Goal: Transaction & Acquisition: Purchase product/service

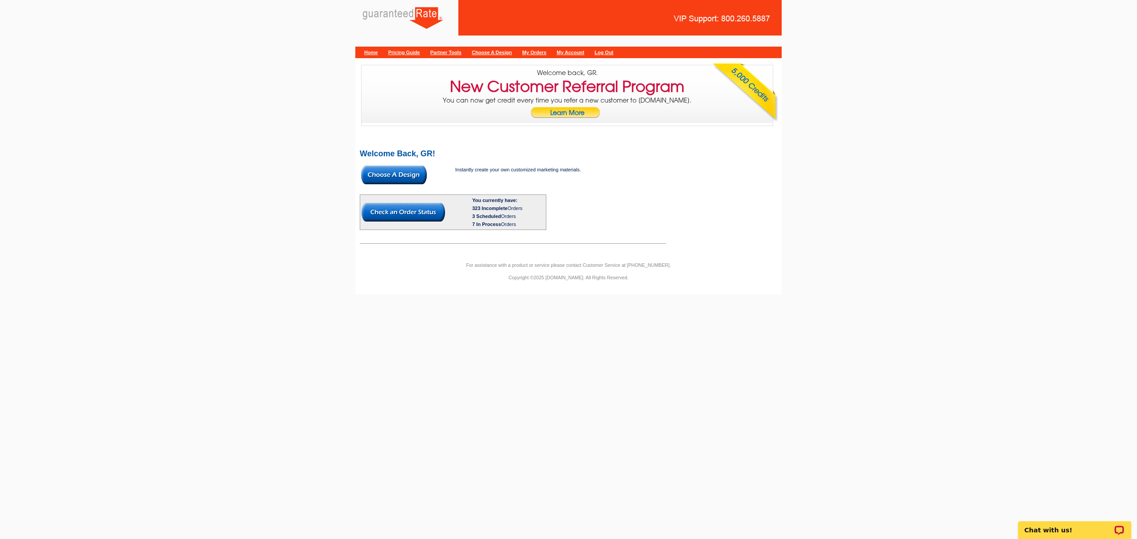
click at [411, 213] on img at bounding box center [404, 212] width 84 height 19
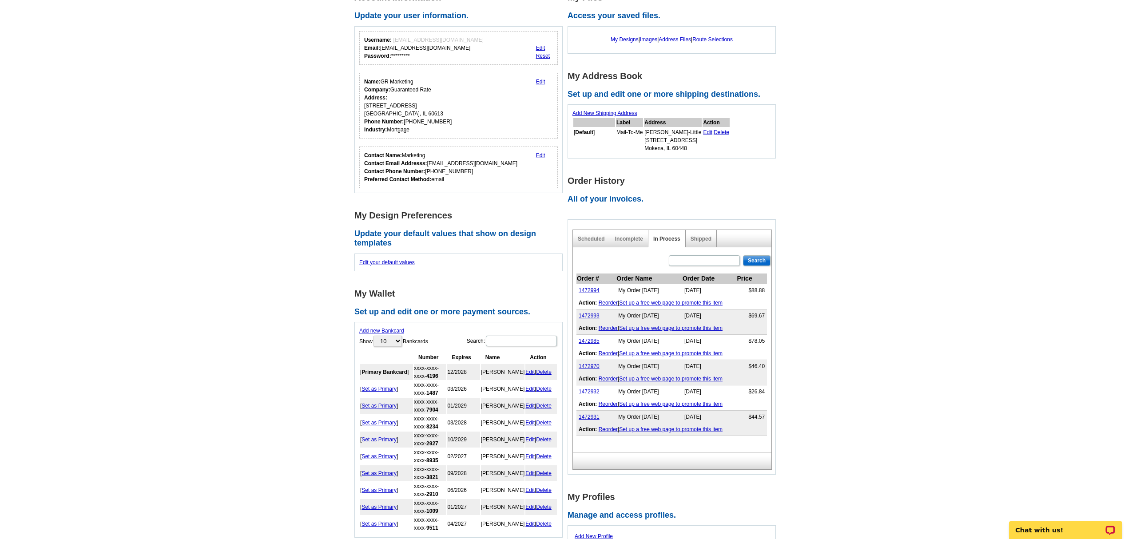
scroll to position [77, 0]
click at [637, 239] on link "Incomplete" at bounding box center [629, 240] width 28 height 6
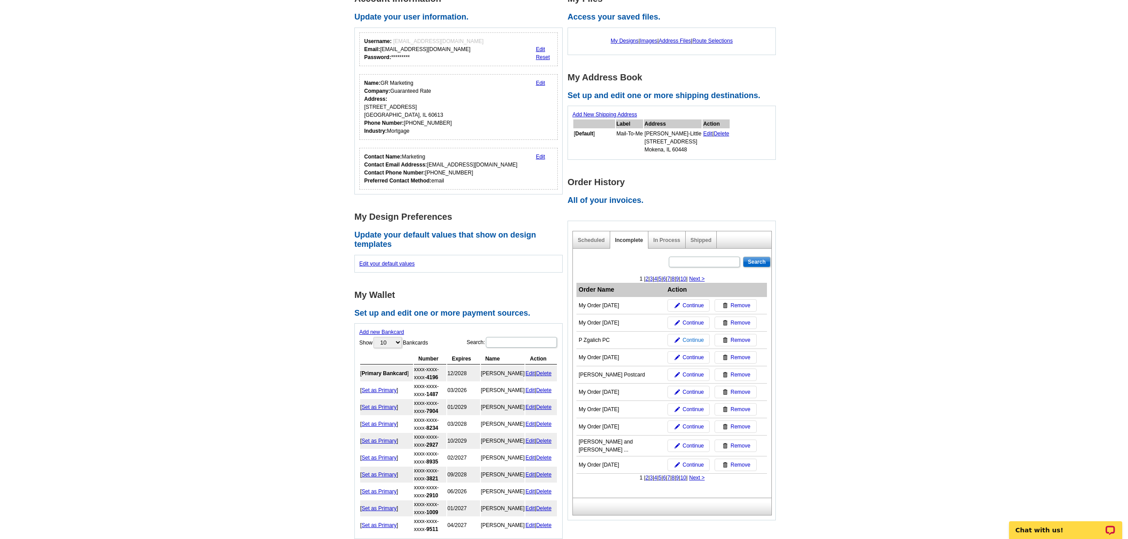
click at [687, 340] on span "Continue" at bounding box center [693, 340] width 21 height 8
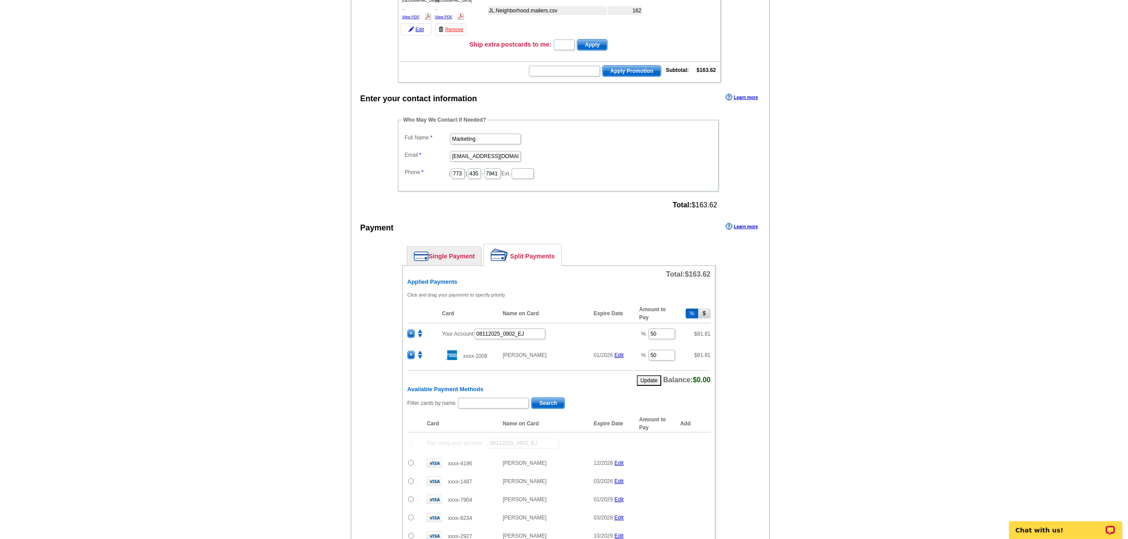
scroll to position [249, 0]
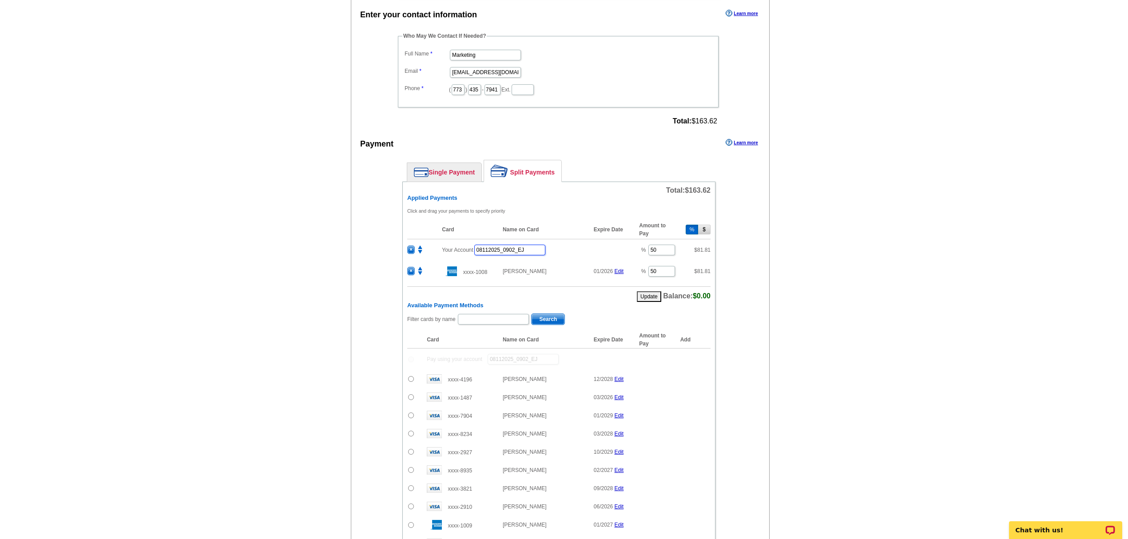
click at [491, 255] on input "08112025_0902_EJ" at bounding box center [509, 250] width 71 height 11
type input "0812025_0902_EJ"
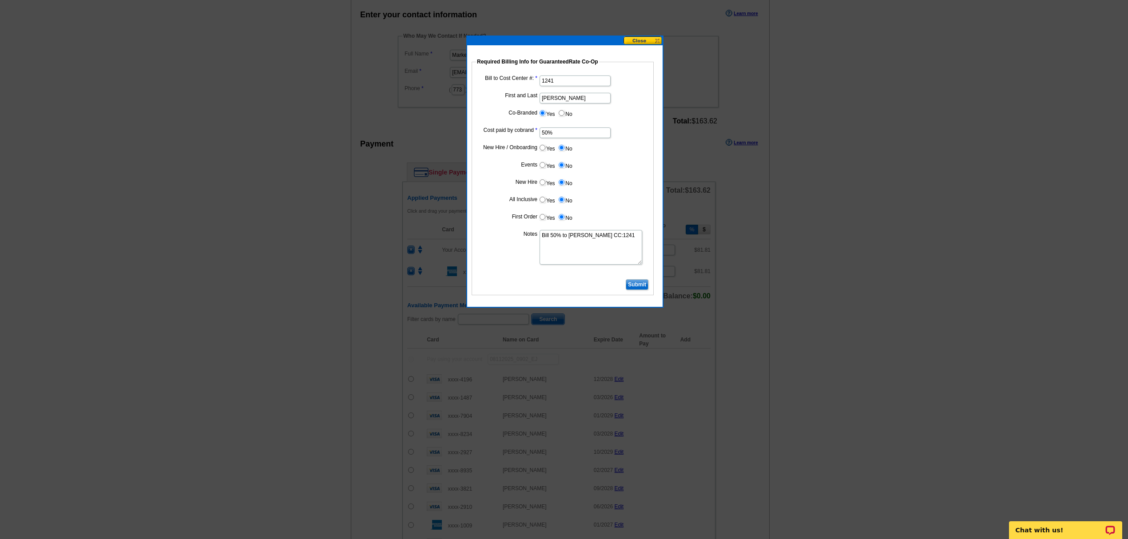
click at [643, 38] on button at bounding box center [643, 40] width 39 height 8
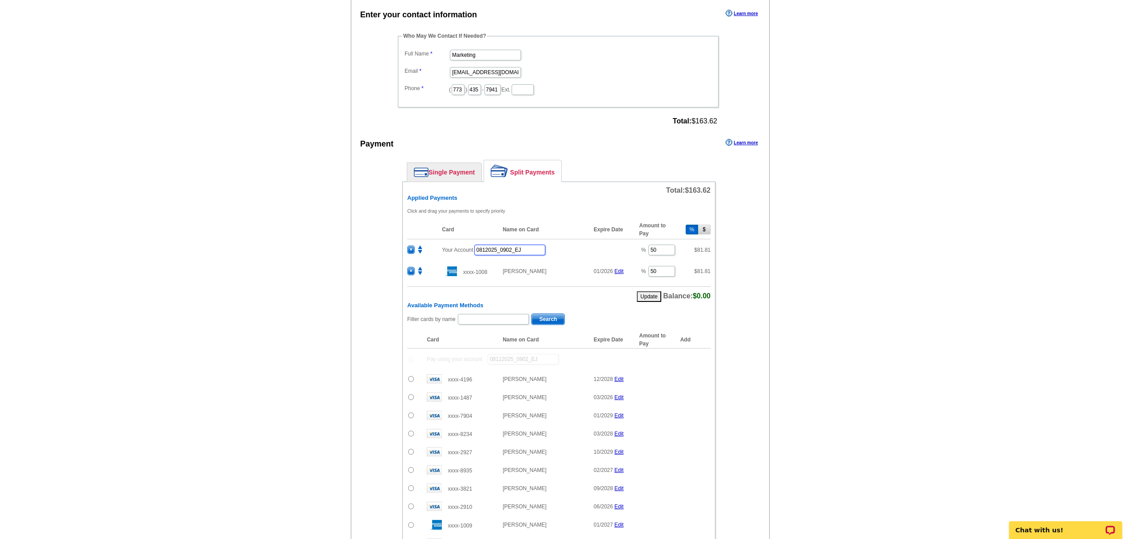
drag, startPoint x: 533, startPoint y: 258, endPoint x: 436, endPoint y: 269, distance: 97.9
click at [436, 261] on tr "× Your Account 0812025_0902_EJ % 50 $ 81.81" at bounding box center [558, 250] width 303 height 22
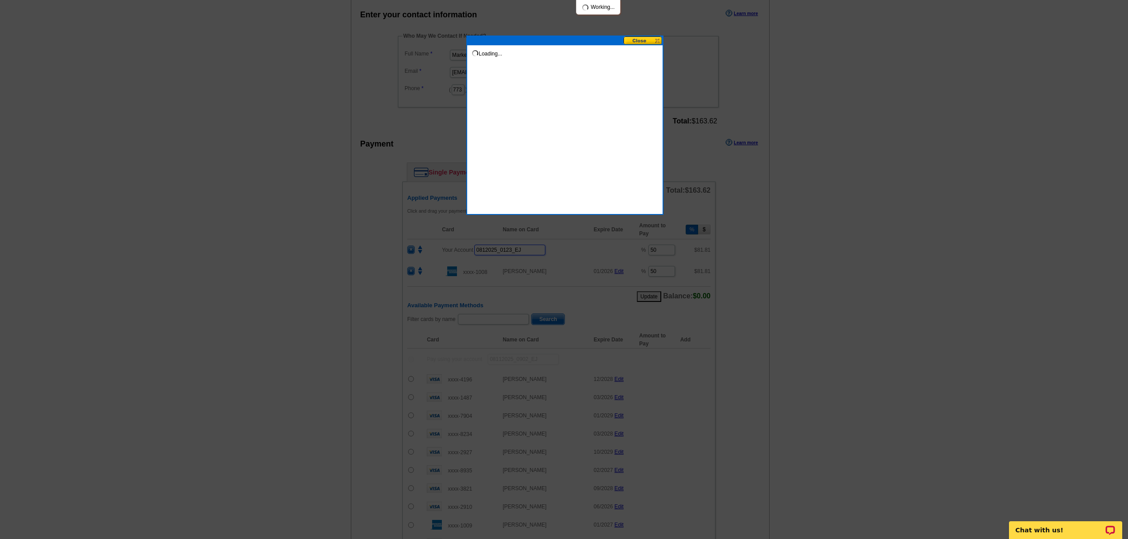
type input "0812025_0123_EJ"
drag, startPoint x: 587, startPoint y: 277, endPoint x: 606, endPoint y: 117, distance: 161.0
click at [635, 181] on body "1 Items Home Pricing Guide Partner Tools Choose A Design My Orders My Account L…" at bounding box center [564, 250] width 1128 height 998
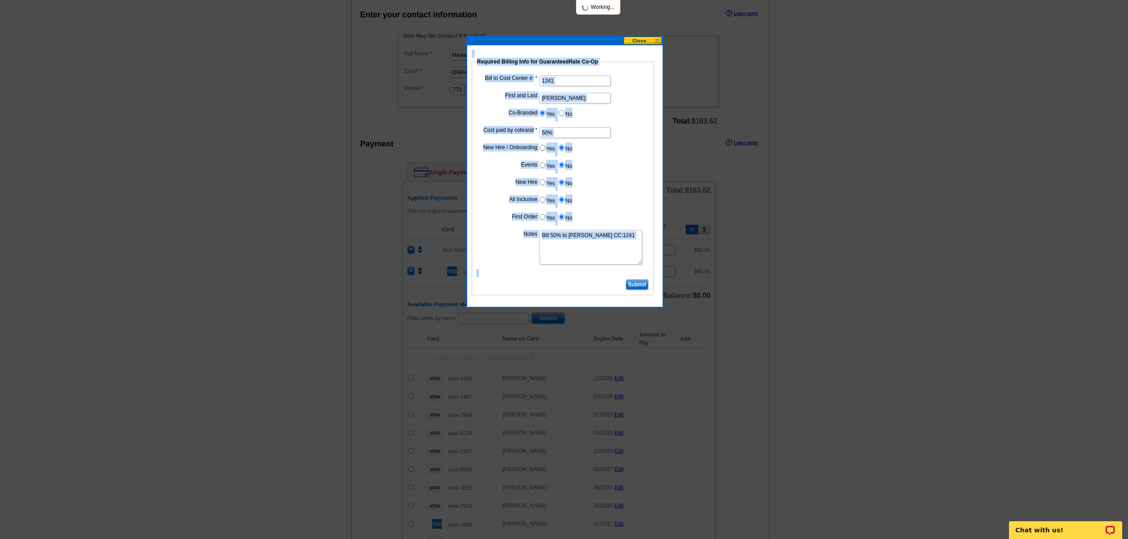
click at [611, 98] on input "[PERSON_NAME]" at bounding box center [575, 98] width 71 height 11
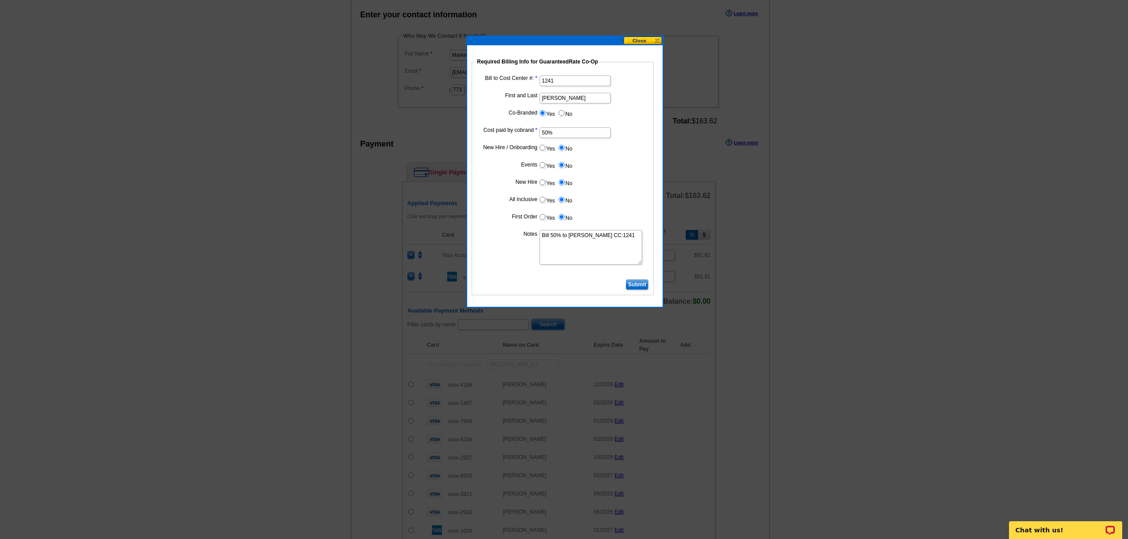
click at [643, 286] on input "Submit" at bounding box center [637, 284] width 23 height 11
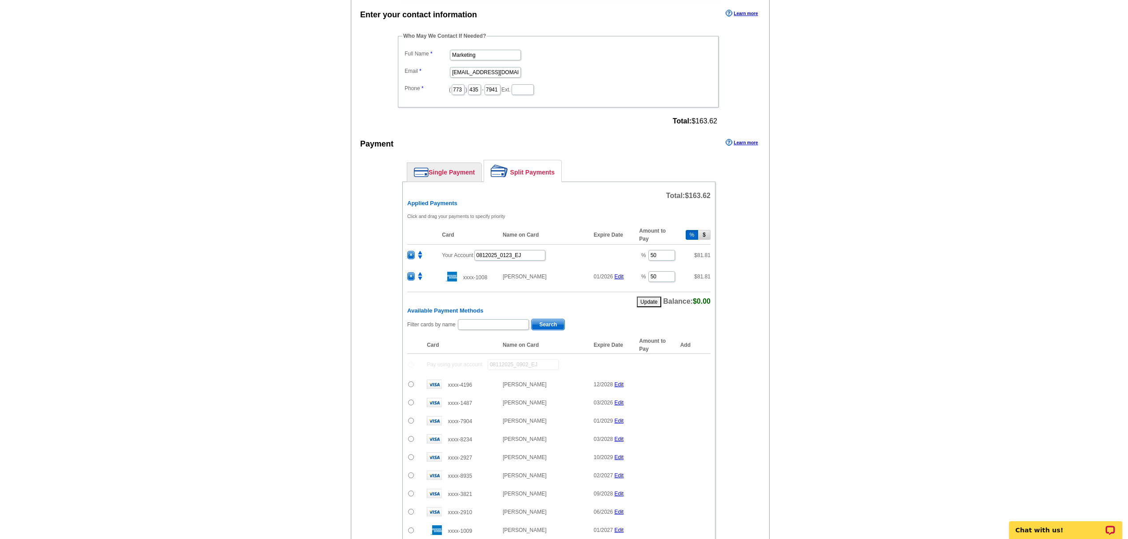
scroll to position [482, 0]
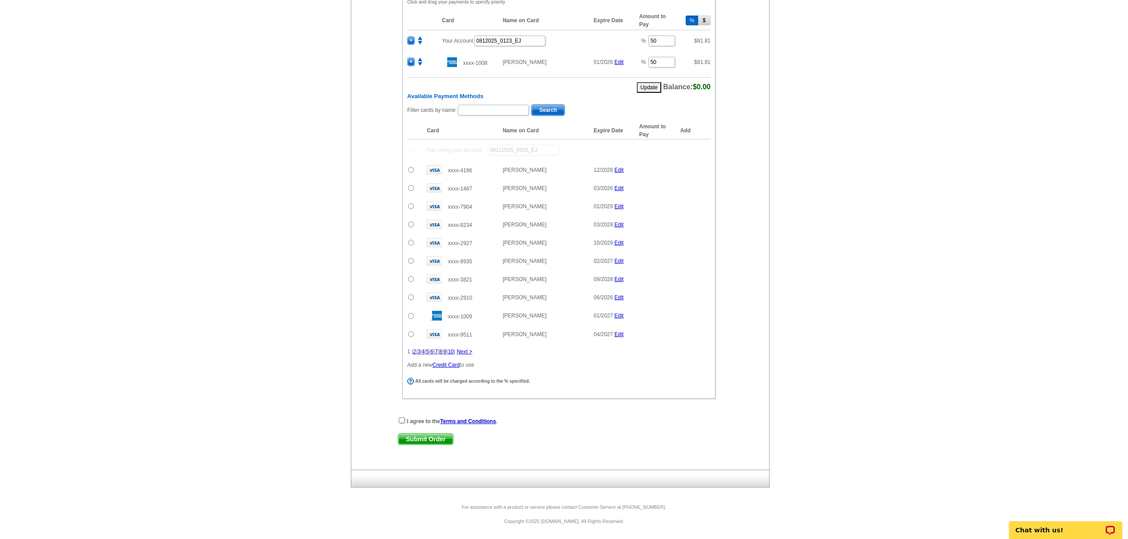
click at [402, 420] on input "checkbox" at bounding box center [402, 421] width 6 height 6
checkbox input "true"
click at [410, 438] on span "Submit Order" at bounding box center [425, 439] width 55 height 11
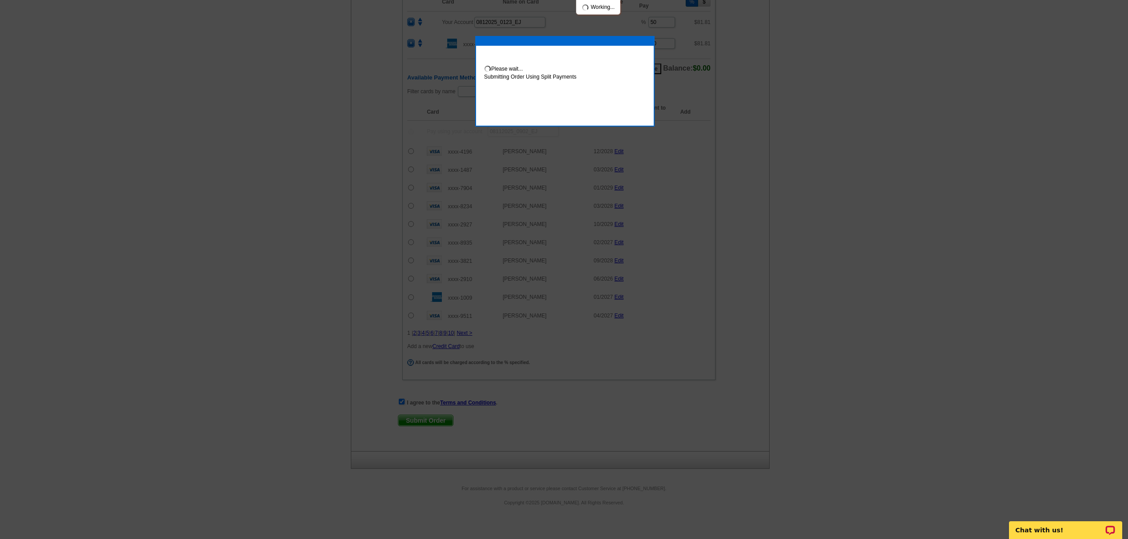
scroll to position [528, 0]
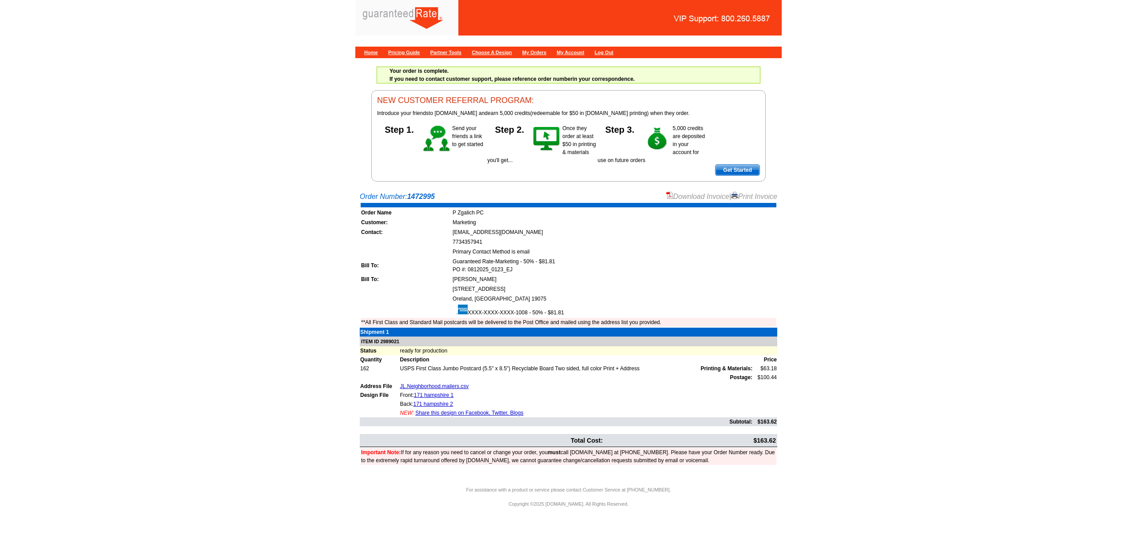
click at [681, 199] on link "Download Invoice" at bounding box center [697, 197] width 63 height 8
